Goal: Transaction & Acquisition: Subscribe to service/newsletter

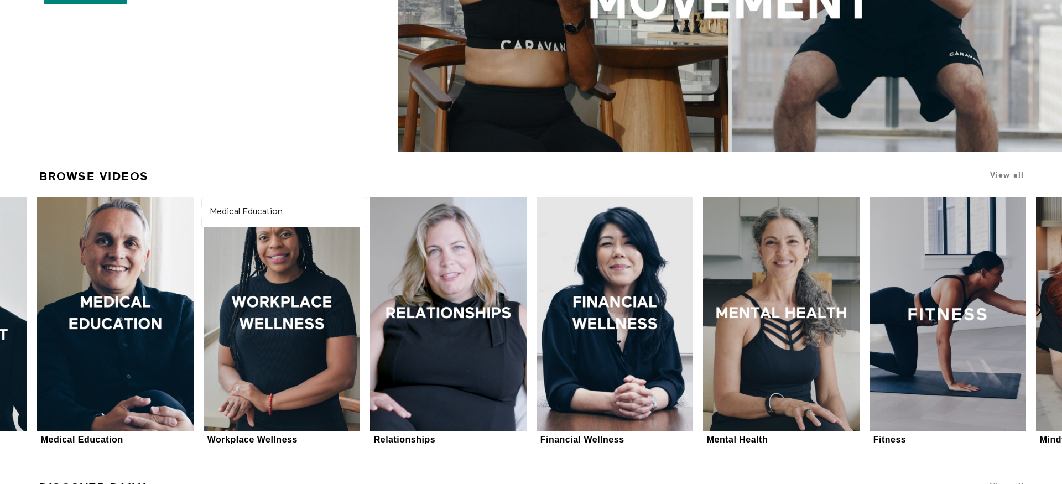
scroll to position [293, 0]
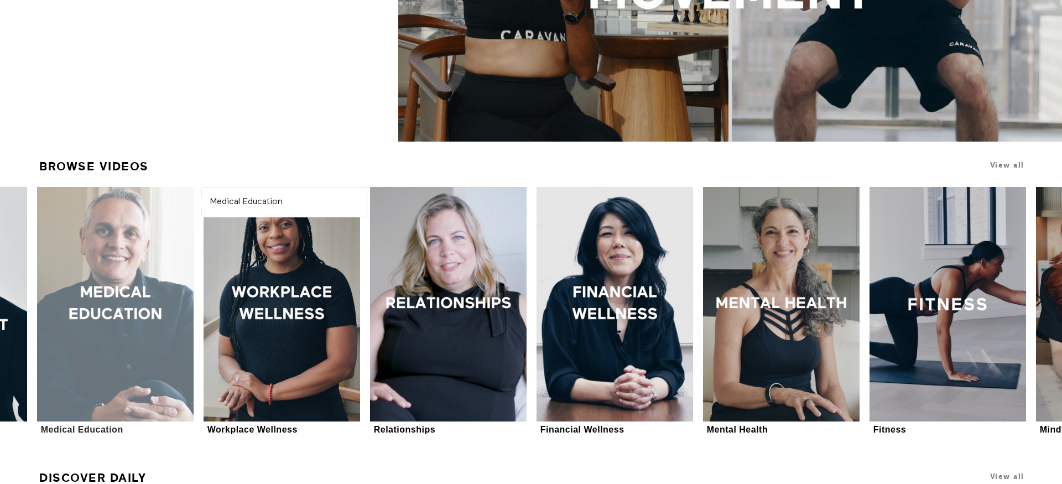
click at [122, 293] on div at bounding box center [115, 304] width 157 height 235
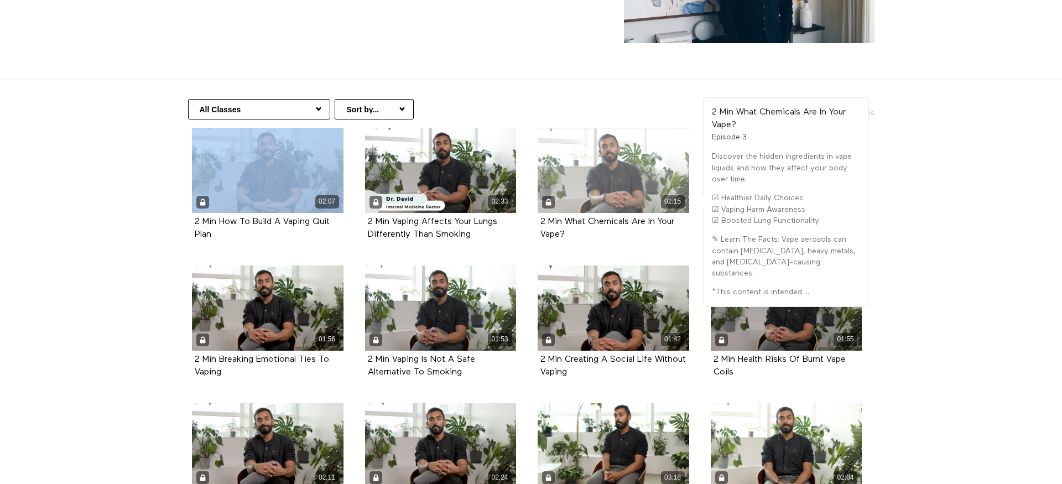
scroll to position [156, 0]
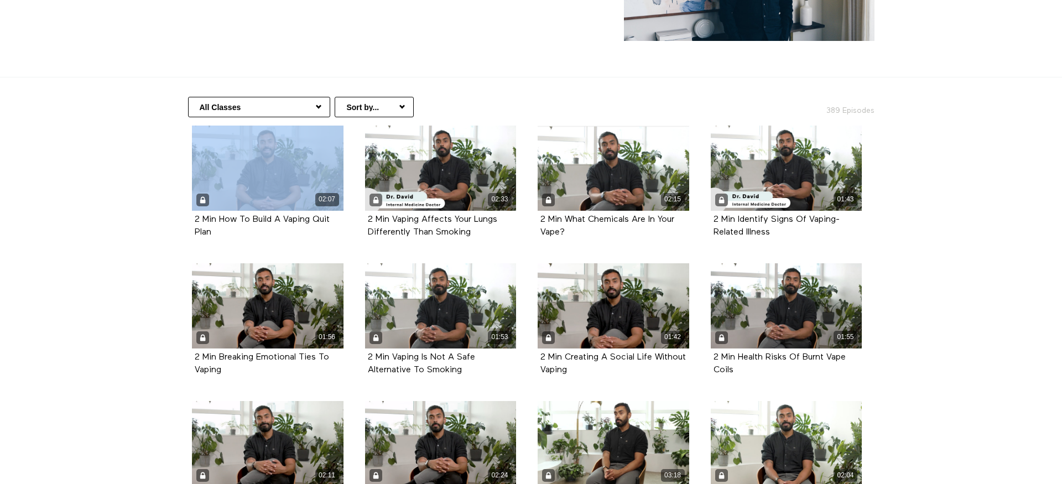
click at [317, 106] on select "All Classes Hair Health Arabic (العربية) Health Information Women's Health Copi…" at bounding box center [259, 107] width 142 height 20
select select "https://app.allinonewellbeing.com/medical-information/season:33"
click at [188, 97] on select "All Classes Hair Health Arabic (العربية) Health Information Women's Health Copi…" at bounding box center [259, 107] width 142 height 20
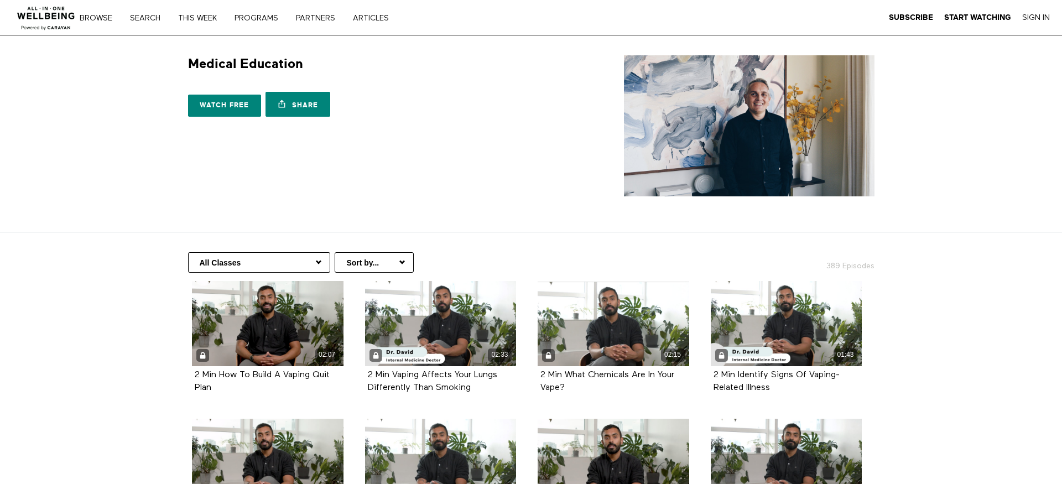
scroll to position [156, 0]
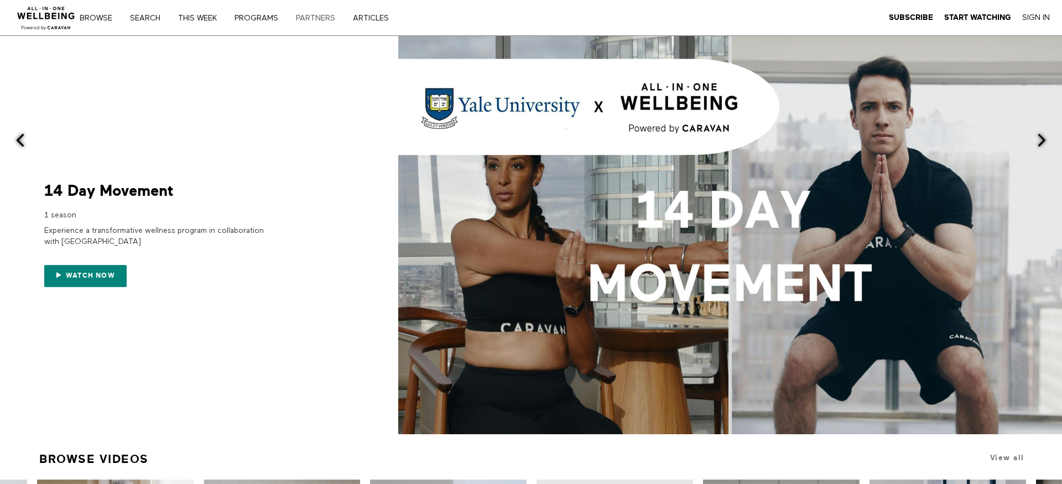
click at [317, 17] on link "PARTNERS" at bounding box center [319, 18] width 55 height 8
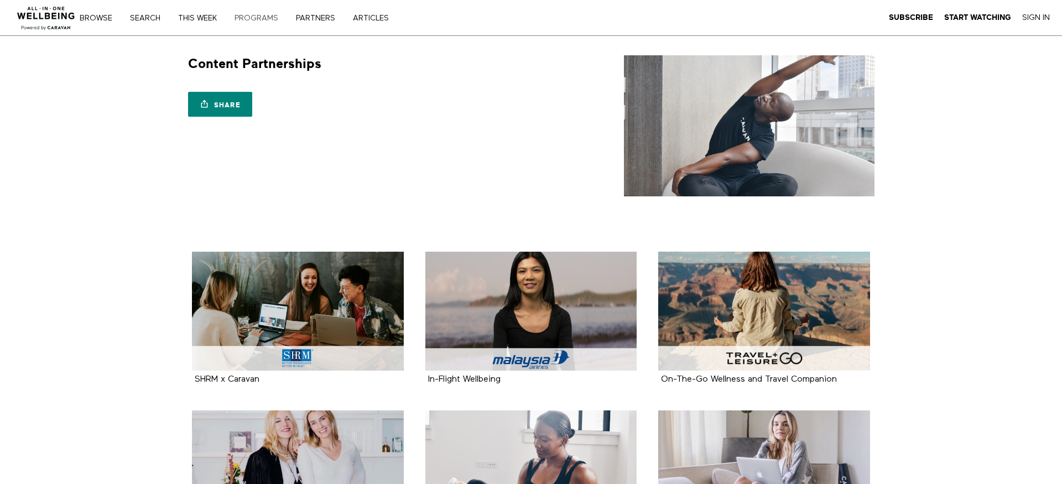
click at [263, 17] on link "PROGRAMS" at bounding box center [260, 18] width 59 height 8
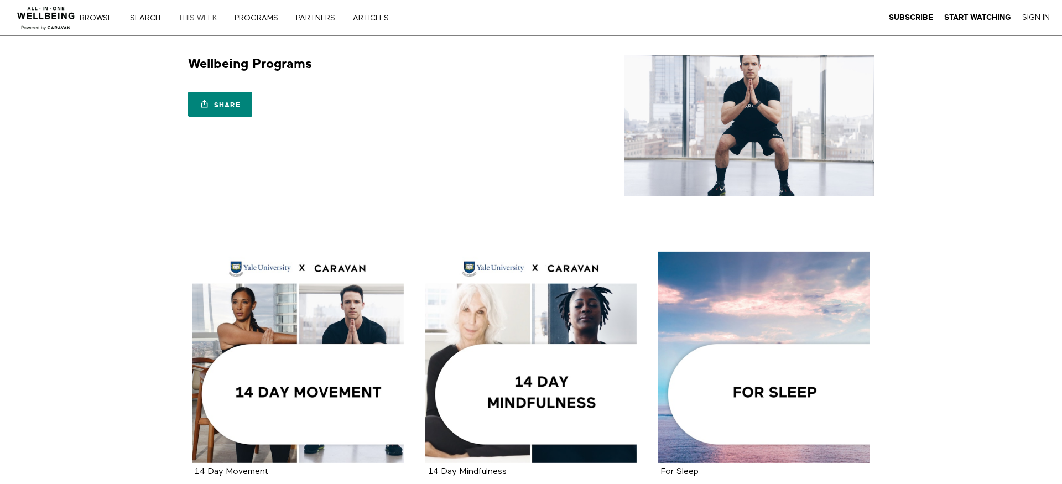
click at [204, 20] on link "THIS WEEK" at bounding box center [201, 18] width 54 height 8
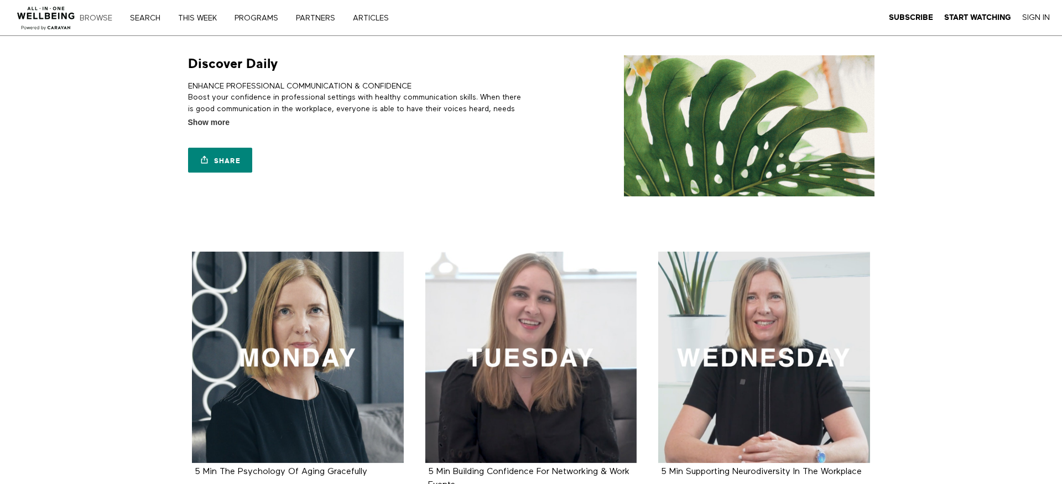
click at [93, 18] on link "Browse" at bounding box center [100, 18] width 48 height 8
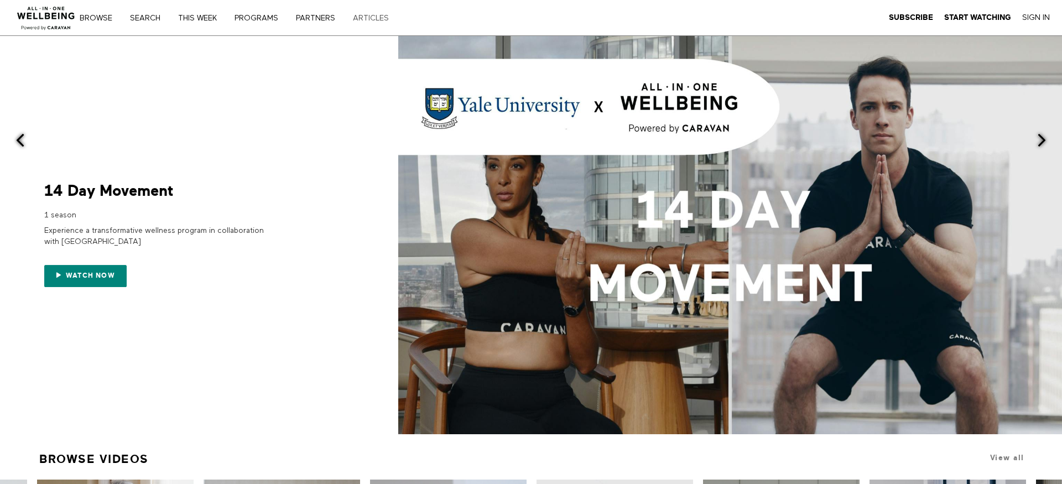
click at [370, 18] on link "ARTICLES" at bounding box center [374, 18] width 51 height 8
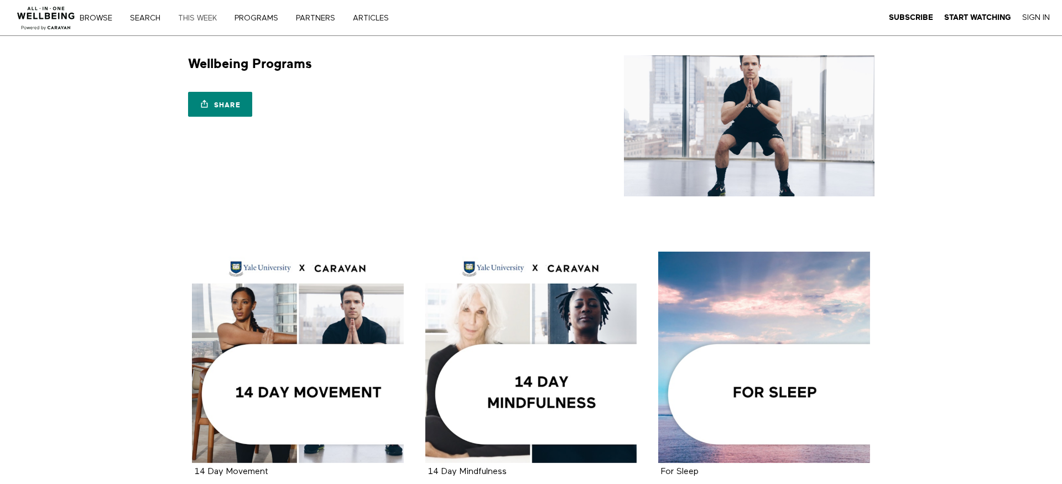
click at [207, 18] on link "THIS WEEK" at bounding box center [201, 18] width 54 height 8
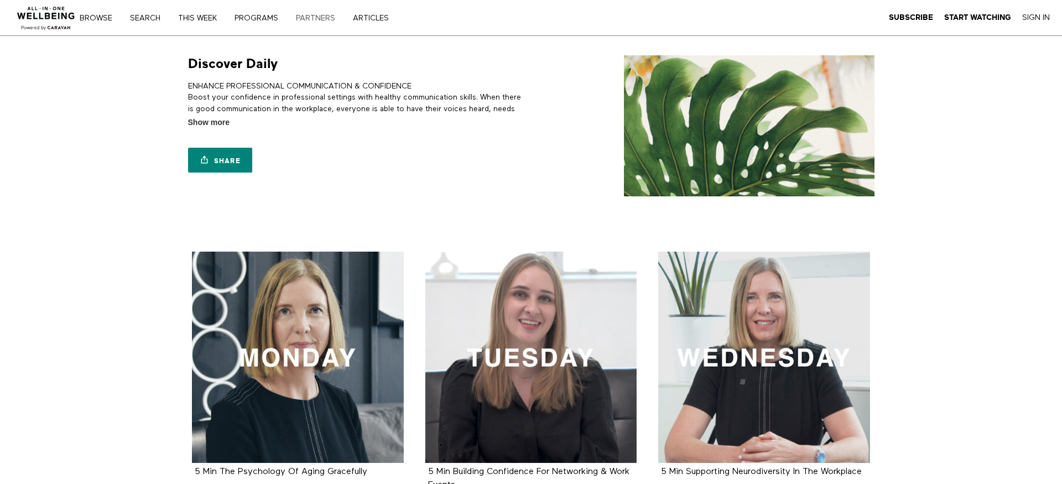
click at [312, 15] on link "PARTNERS" at bounding box center [319, 18] width 55 height 8
